Goal: Information Seeking & Learning: Learn about a topic

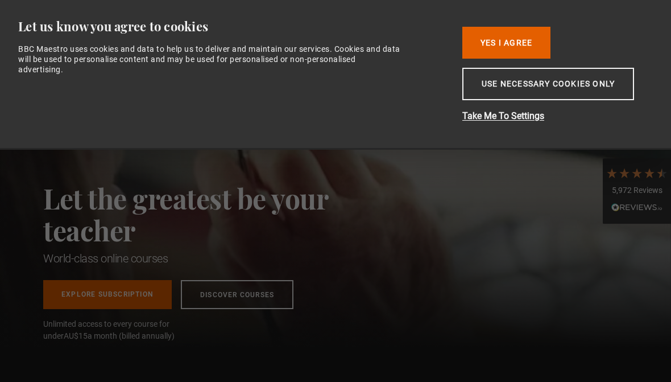
click at [539, 83] on button "Use necessary cookies only" at bounding box center [548, 84] width 172 height 32
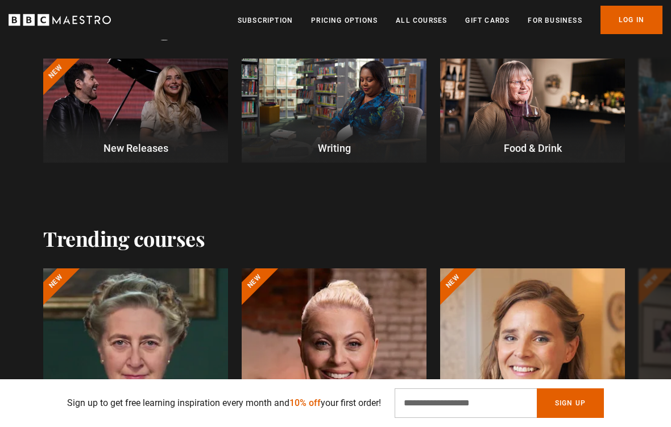
scroll to position [0, 129]
click at [374, 131] on div at bounding box center [334, 111] width 185 height 104
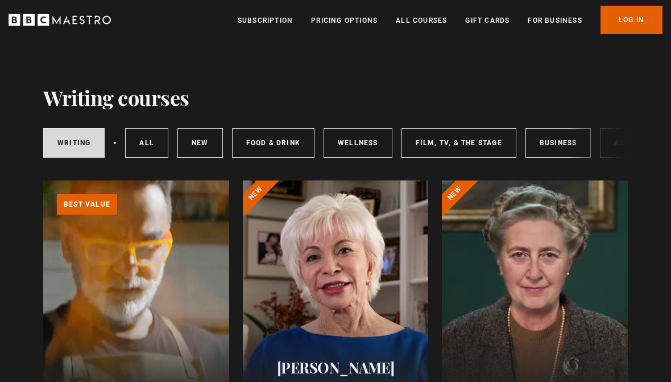
click at [365, 139] on link "Wellness" at bounding box center [358, 143] width 69 height 30
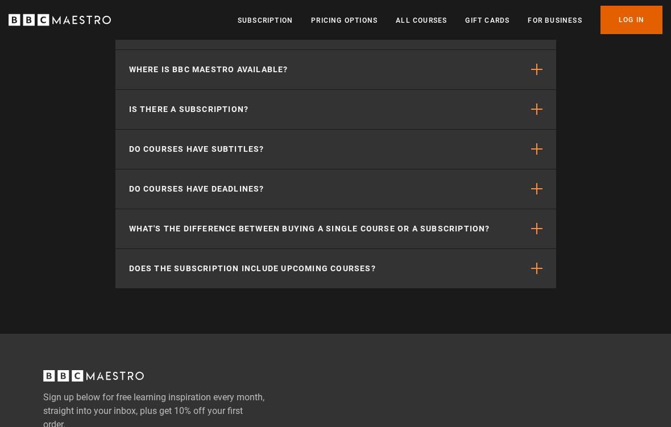
scroll to position [1457, 0]
click at [528, 110] on button "Is there a subscription?" at bounding box center [335, 109] width 441 height 39
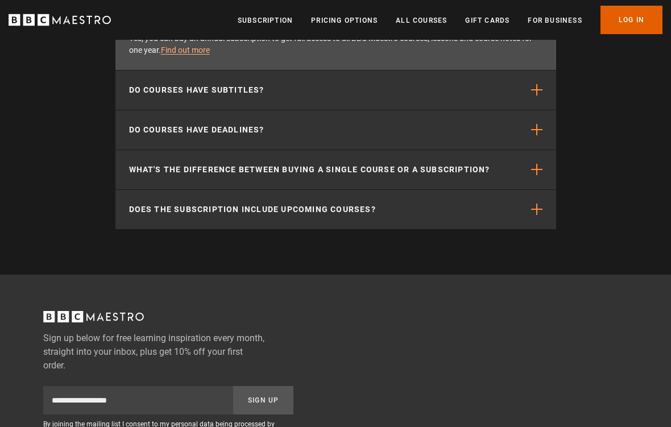
click at [533, 126] on span "button" at bounding box center [536, 130] width 11 height 11
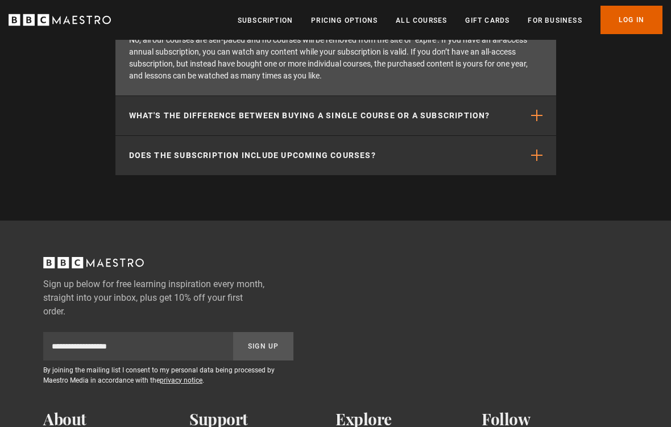
scroll to position [1637, 0]
click at [533, 119] on span "button" at bounding box center [536, 115] width 11 height 11
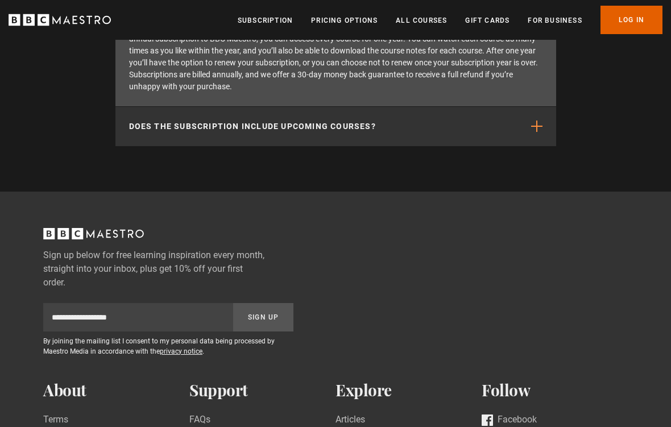
scroll to position [1725, 0]
click at [538, 122] on span "button" at bounding box center [536, 126] width 11 height 11
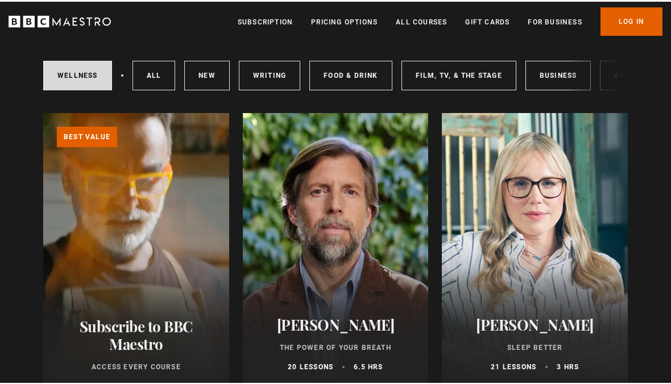
scroll to position [0, 0]
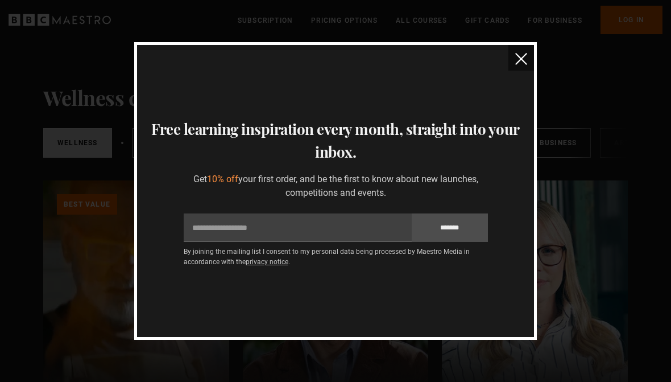
click at [526, 64] on img "close" at bounding box center [521, 59] width 12 height 12
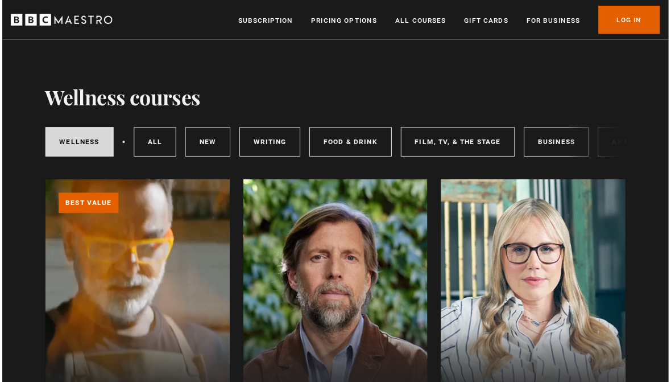
scroll to position [2, 0]
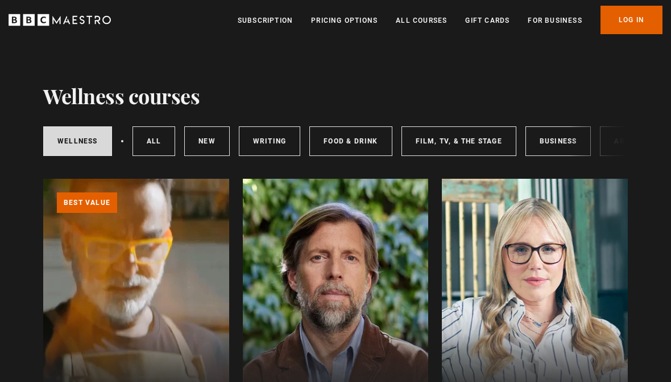
click at [442, 20] on link "All Courses" at bounding box center [421, 20] width 51 height 11
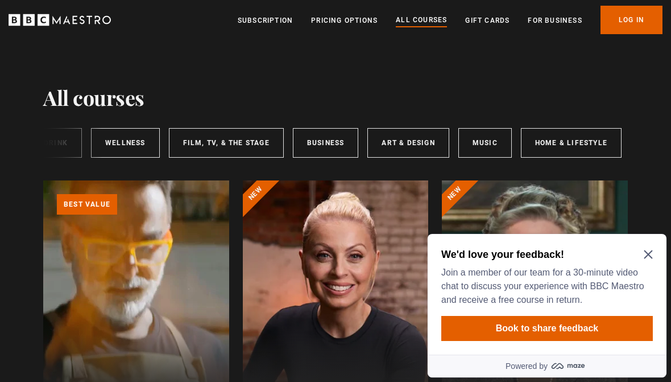
scroll to position [0, 231]
click at [644, 255] on icon "Close Maze Prompt" at bounding box center [648, 254] width 9 height 9
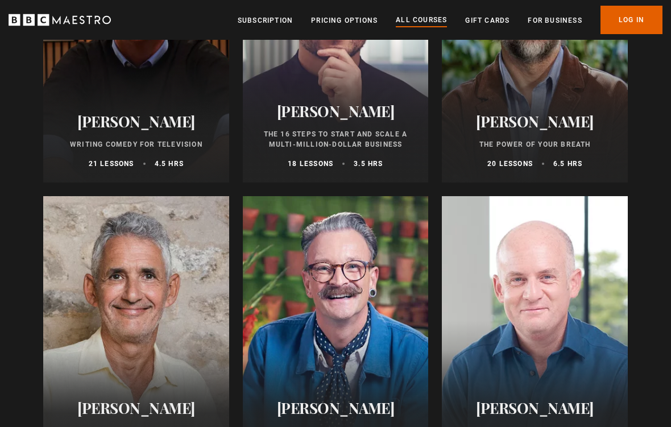
scroll to position [1418, 0]
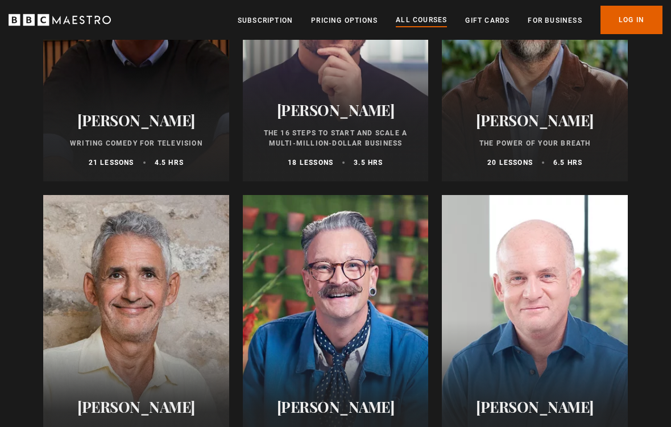
click at [558, 131] on div "James Nestor The Power of Your Breath 20 lessons 6.5 hrs" at bounding box center [535, 140] width 186 height 84
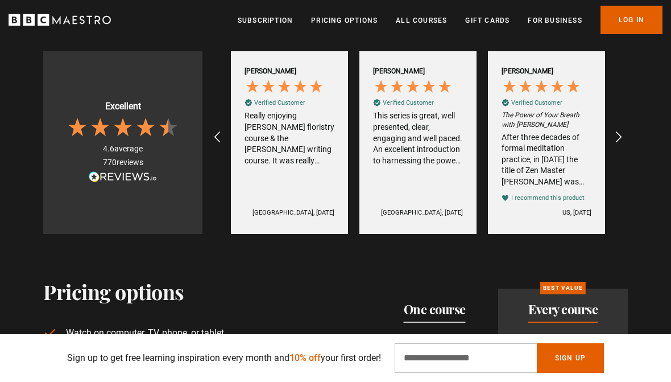
scroll to position [1891, 0]
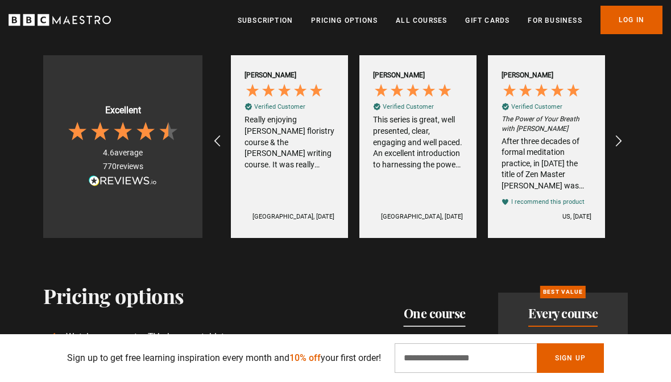
click at [619, 140] on icon "REVIEWS.io Carousel Scroll Right" at bounding box center [619, 141] width 14 height 14
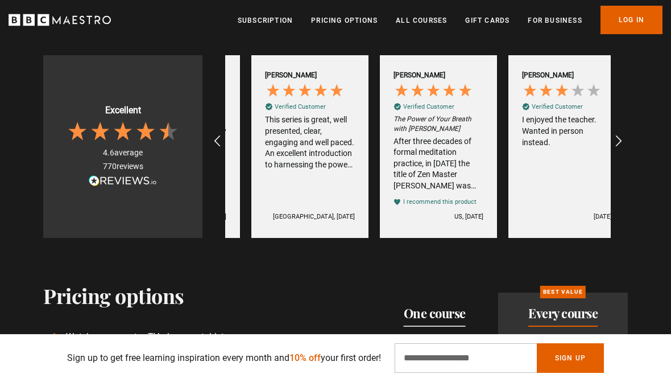
scroll to position [0, 771]
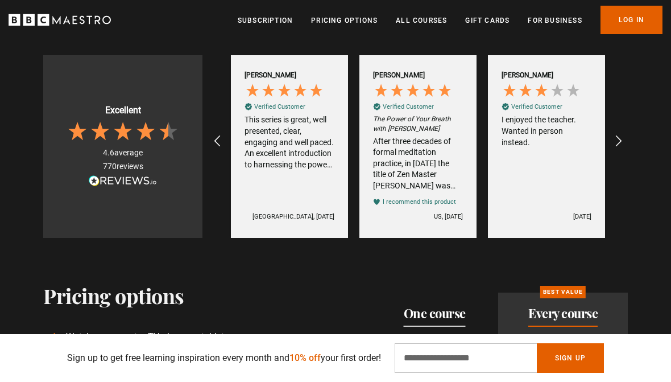
click at [616, 140] on icon "REVIEWS.io Carousel Scroll Right" at bounding box center [619, 141] width 14 height 14
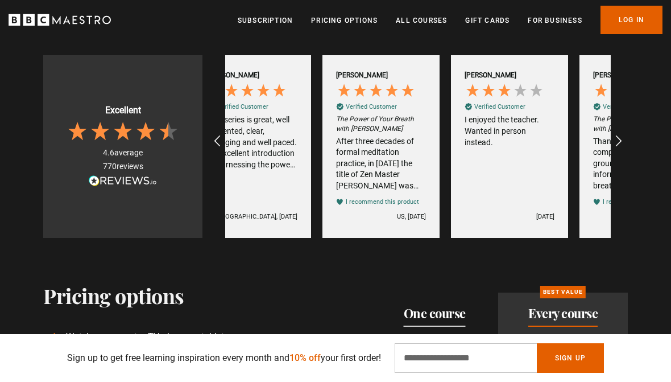
scroll to position [0, 900]
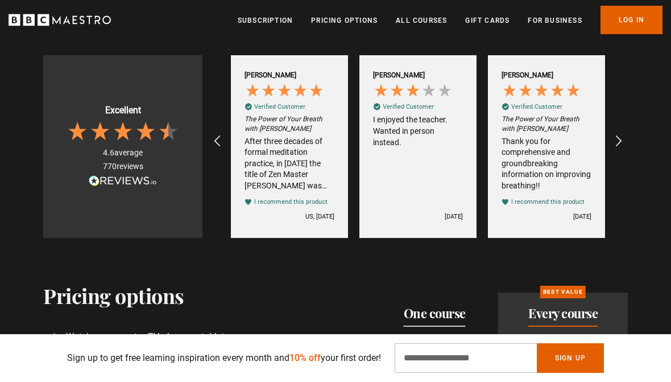
click at [613, 134] on icon "REVIEWS.io Carousel Scroll Right" at bounding box center [619, 141] width 14 height 14
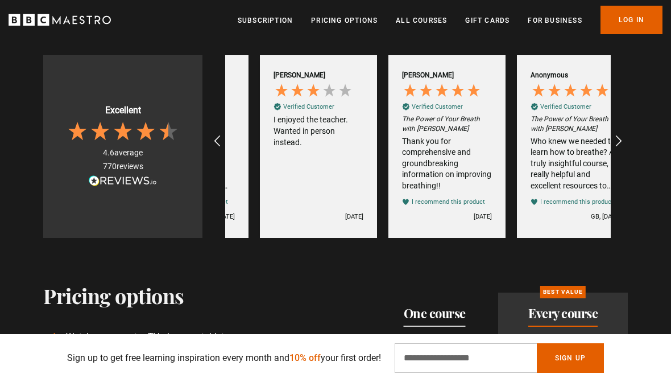
scroll to position [0, 1028]
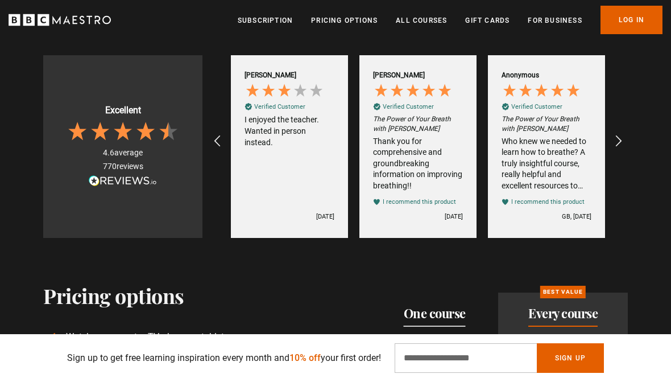
click at [611, 148] on div "REVIEWS.io Carousel Scroll Right" at bounding box center [617, 140] width 27 height 27
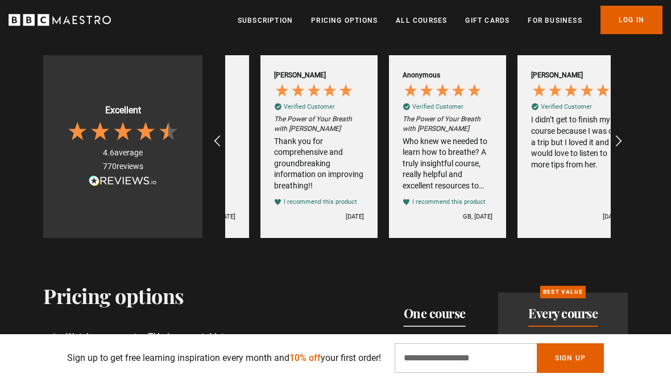
scroll to position [0, 1157]
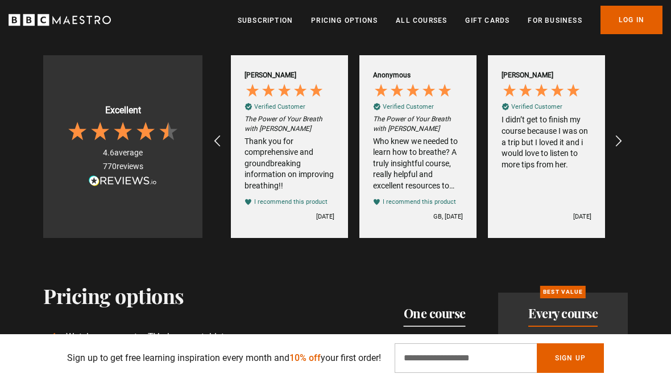
click at [622, 136] on icon "REVIEWS.io Carousel Scroll Right" at bounding box center [619, 141] width 14 height 14
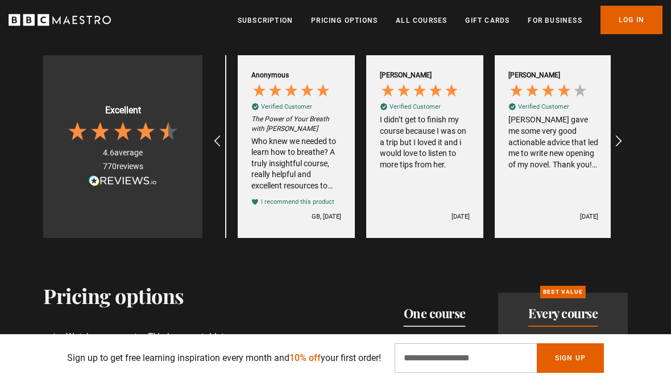
scroll to position [0, 1285]
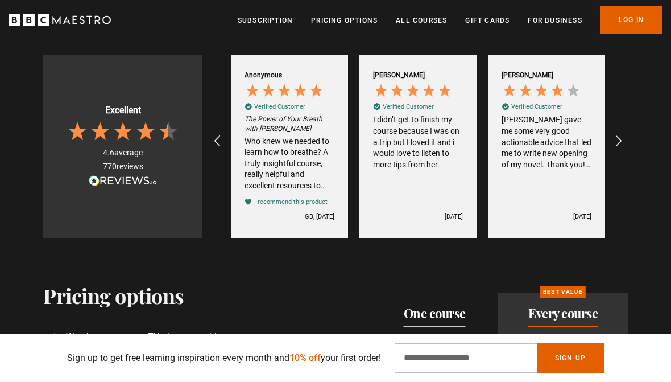
click at [618, 143] on icon "REVIEWS.io Carousel Scroll Right" at bounding box center [619, 141] width 14 height 14
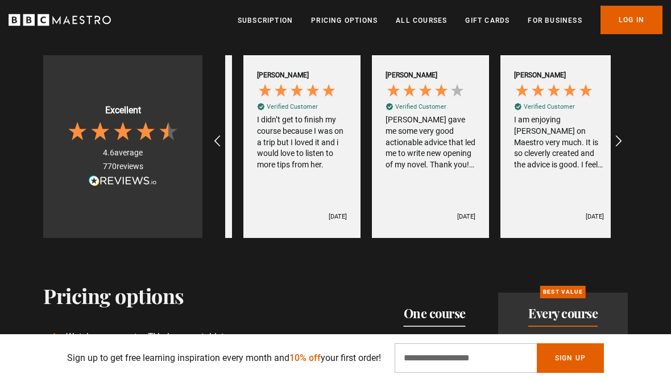
scroll to position [0, 1414]
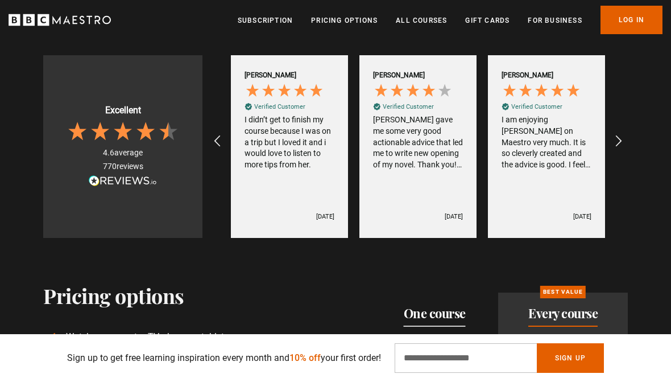
click at [613, 143] on icon "REVIEWS.io Carousel Scroll Right" at bounding box center [619, 141] width 14 height 14
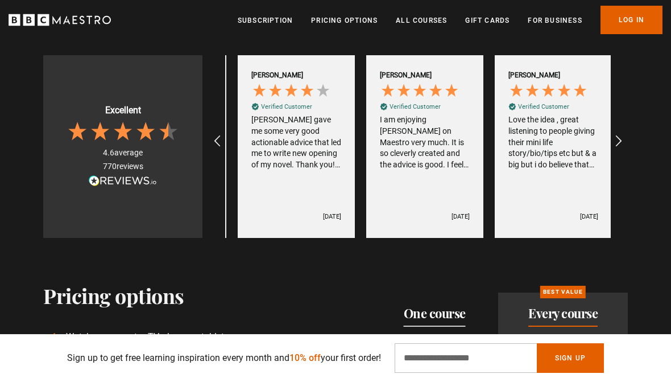
scroll to position [0, 1542]
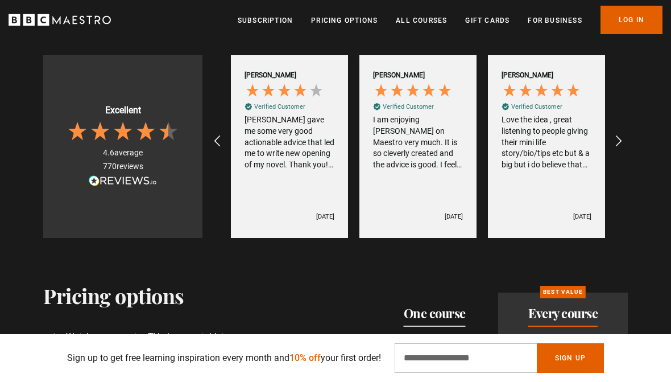
click at [619, 140] on icon "REVIEWS.io Carousel Scroll Right" at bounding box center [619, 141] width 14 height 14
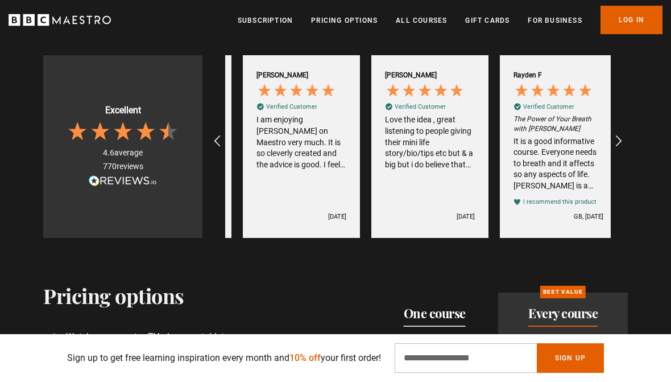
scroll to position [0, 1671]
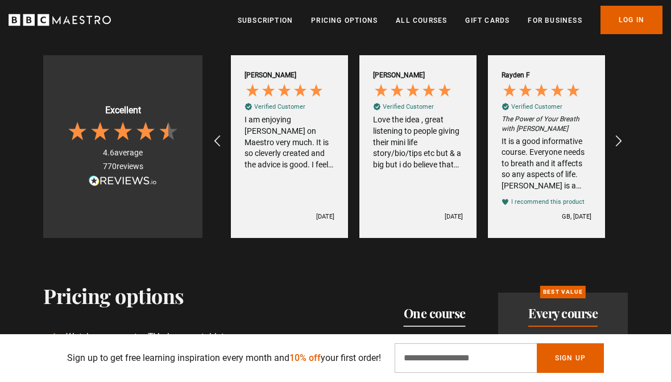
click at [608, 137] on div "REVIEWS.io Carousel Scroll Right" at bounding box center [617, 140] width 27 height 27
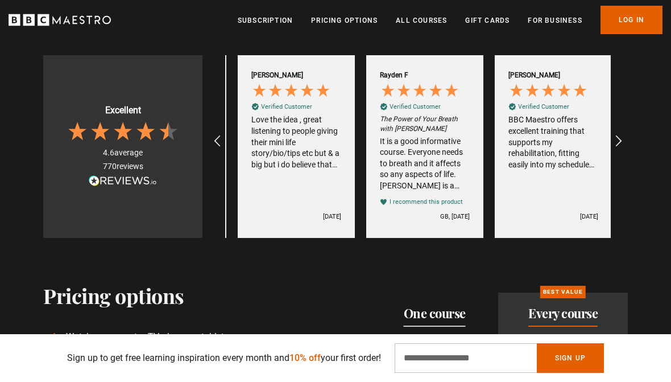
scroll to position [0, 1799]
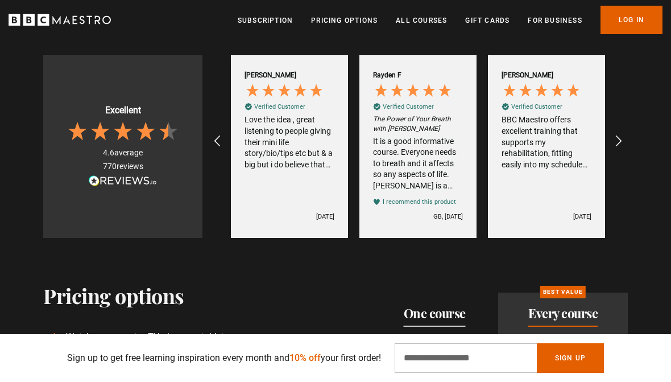
click at [616, 138] on icon "REVIEWS.io Carousel Scroll Right" at bounding box center [619, 141] width 14 height 14
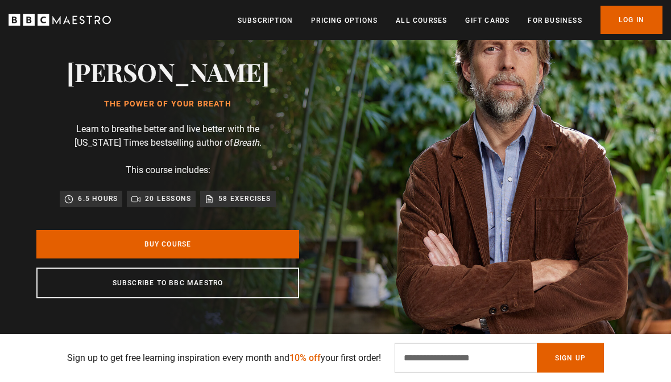
scroll to position [41, 0]
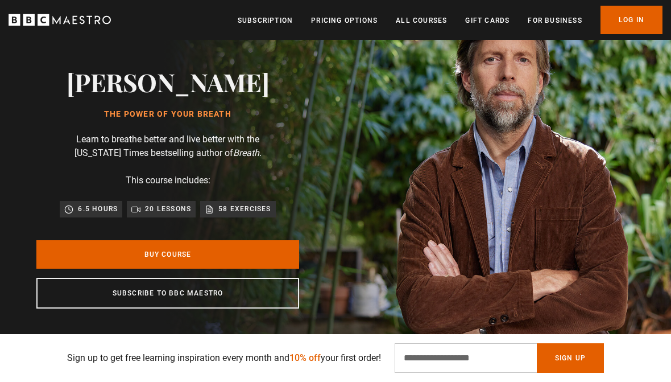
click at [353, 21] on link "Pricing Options" at bounding box center [344, 20] width 67 height 11
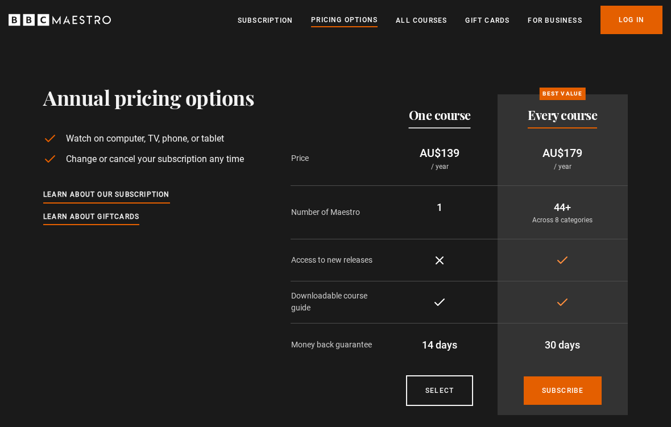
click at [426, 19] on link "All Courses" at bounding box center [421, 20] width 51 height 11
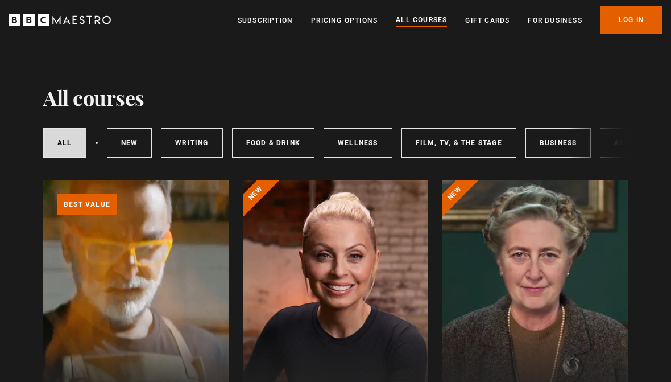
click at [612, 150] on div "All courses New courses Writing Food & Drink Wellness Film, TV, & The Stage Bus…" at bounding box center [335, 142] width 585 height 39
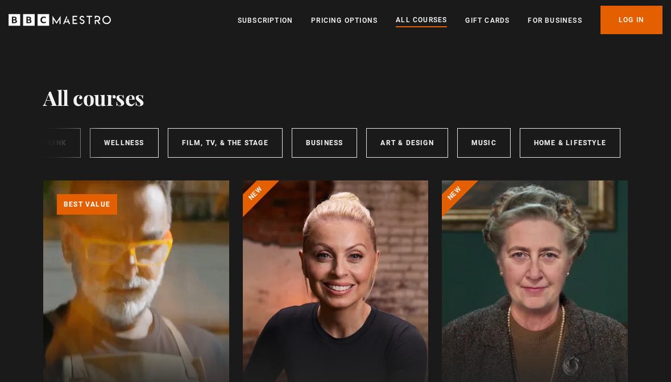
scroll to position [0, 231]
click at [572, 147] on link "Home & Lifestyle" at bounding box center [572, 143] width 101 height 30
click at [562, 140] on link "Home & Lifestyle" at bounding box center [572, 143] width 101 height 30
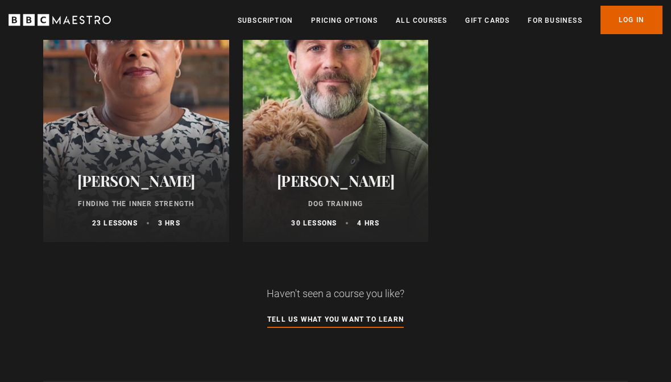
scroll to position [1020, 0]
